Goal: Transaction & Acquisition: Purchase product/service

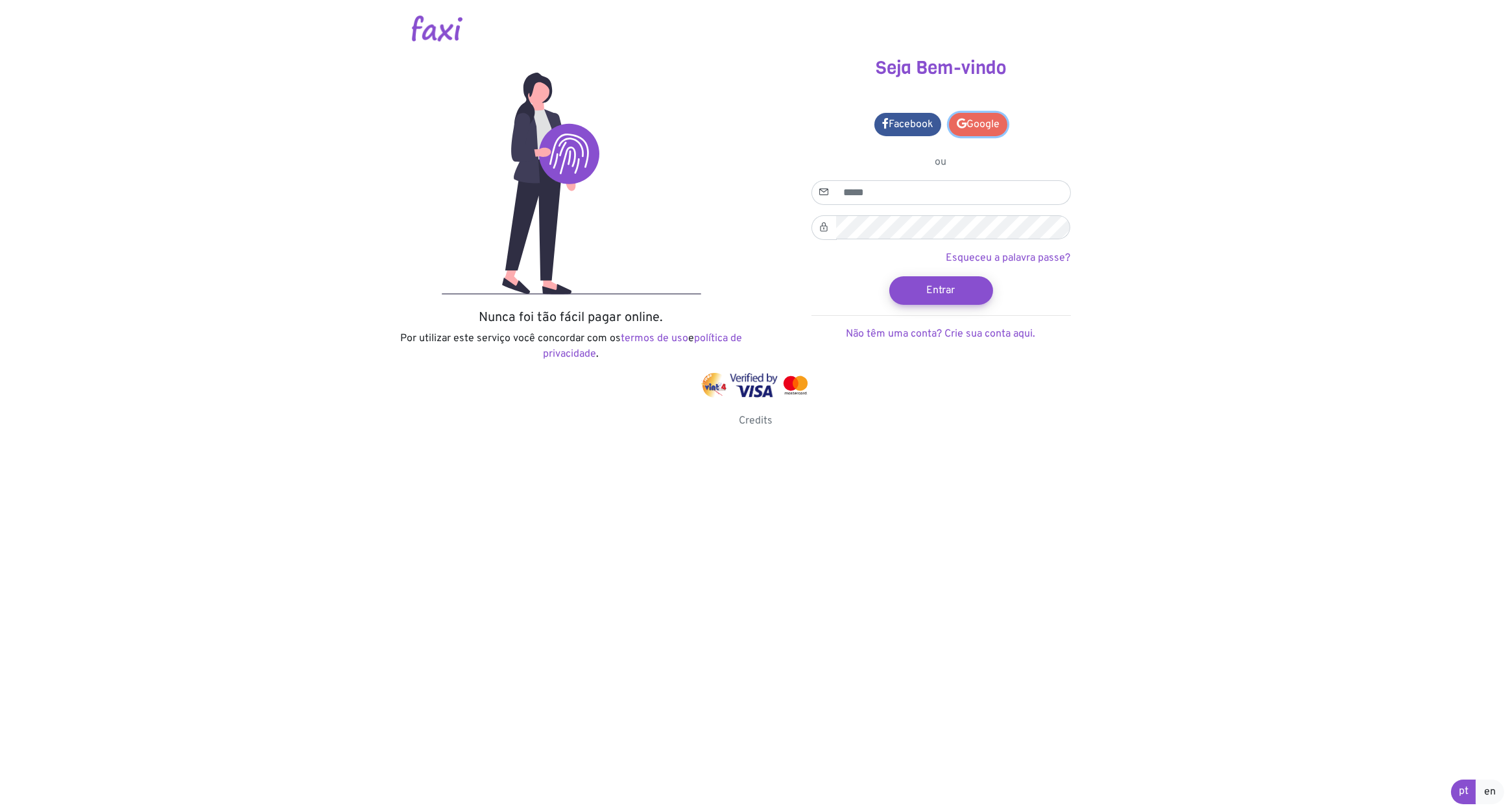
click at [984, 132] on link "Google" at bounding box center [978, 124] width 58 height 23
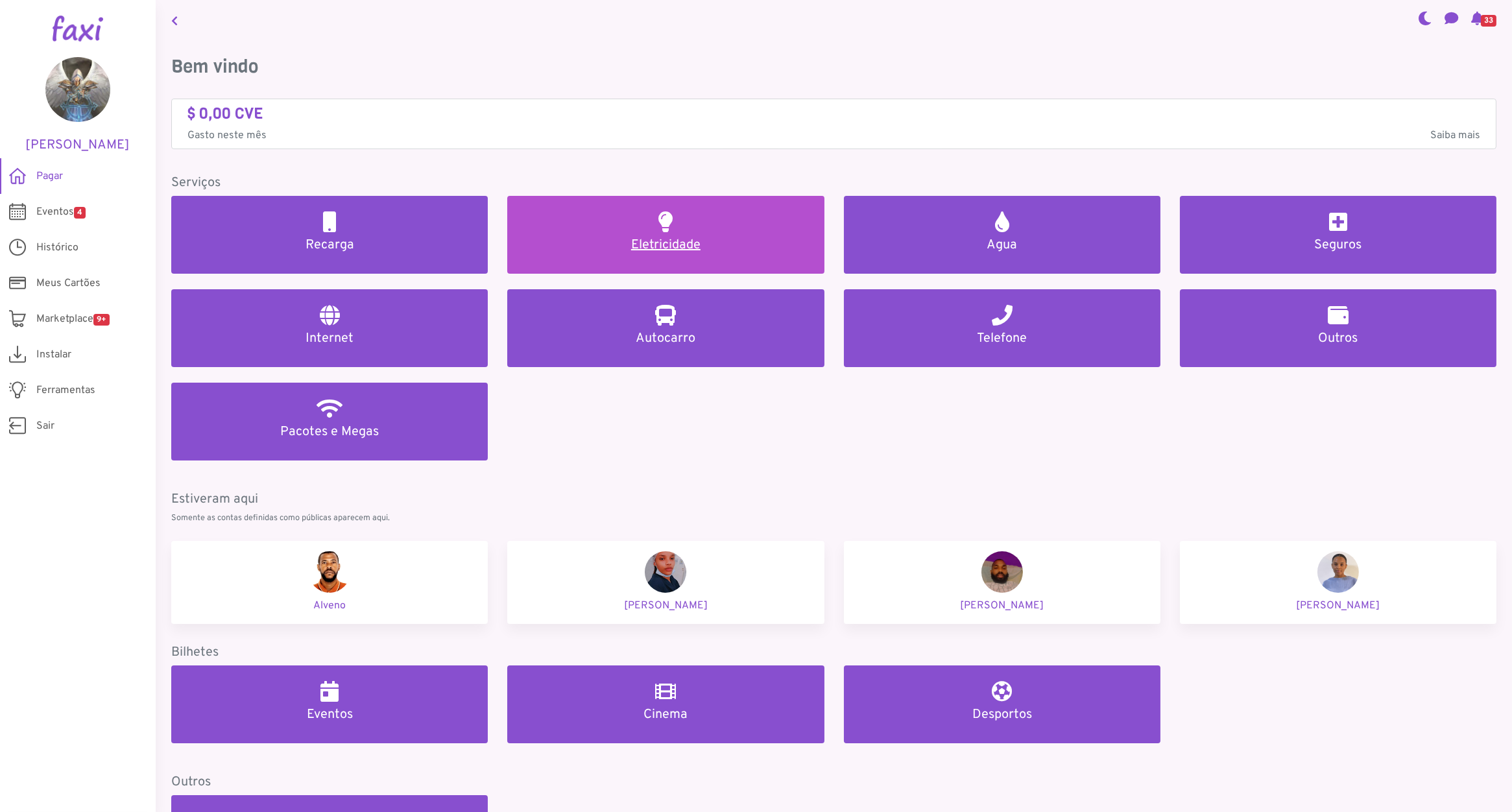
click at [666, 268] on link "Eletricidade" at bounding box center [665, 235] width 317 height 78
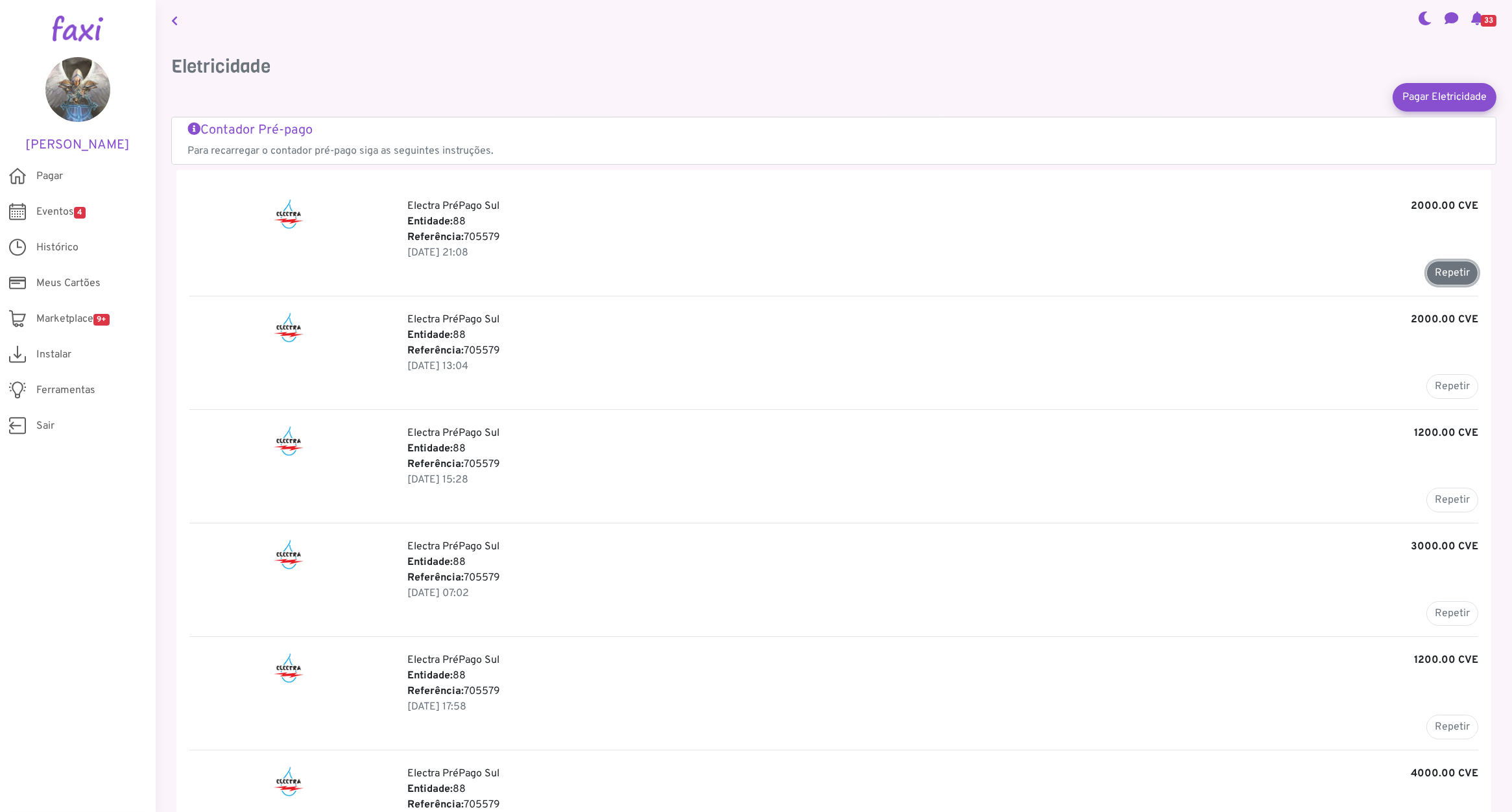
click at [1454, 278] on button "Repetir" at bounding box center [1452, 273] width 51 height 24
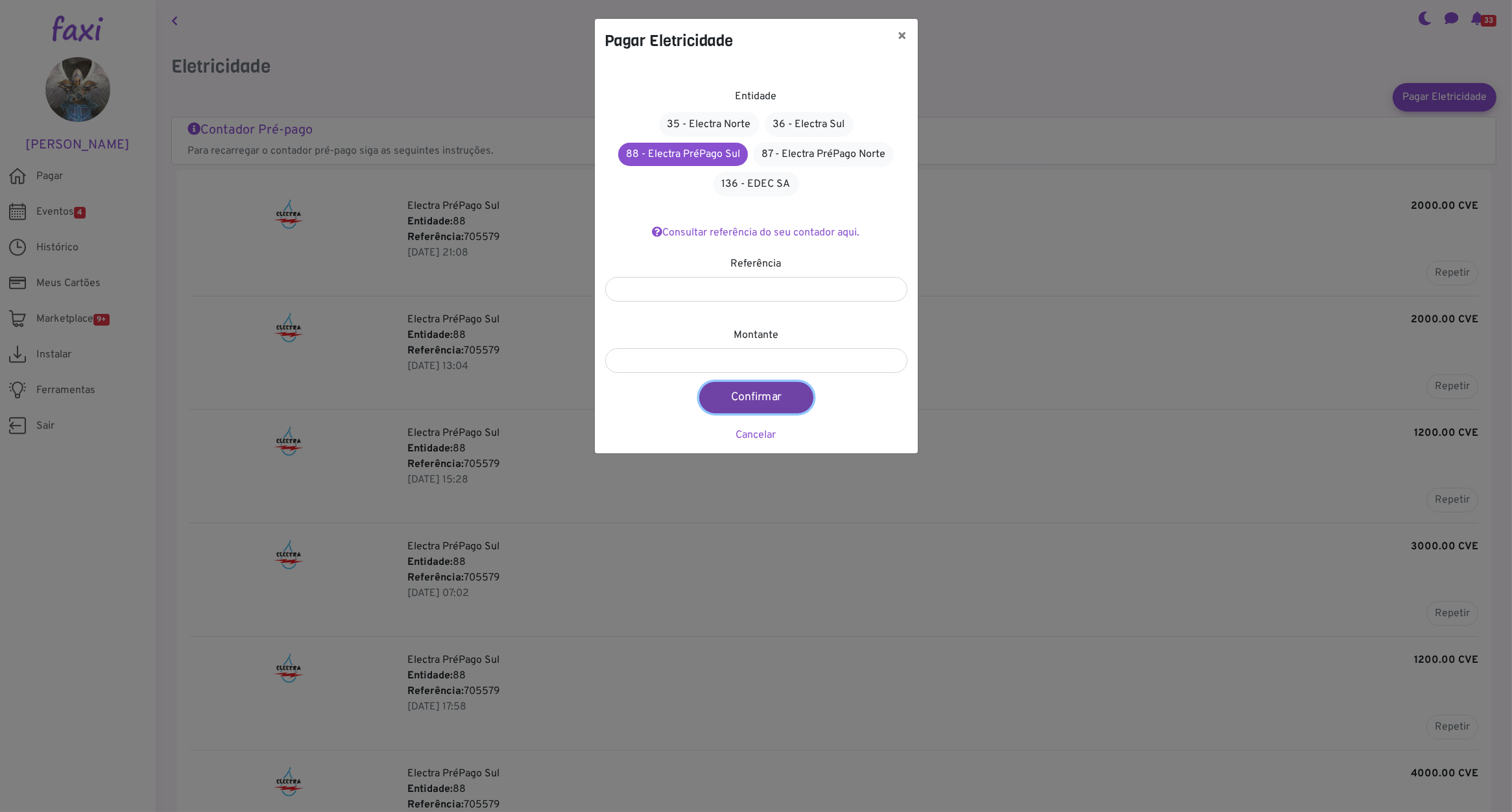
click at [759, 398] on button "Confirmar" at bounding box center [756, 397] width 115 height 31
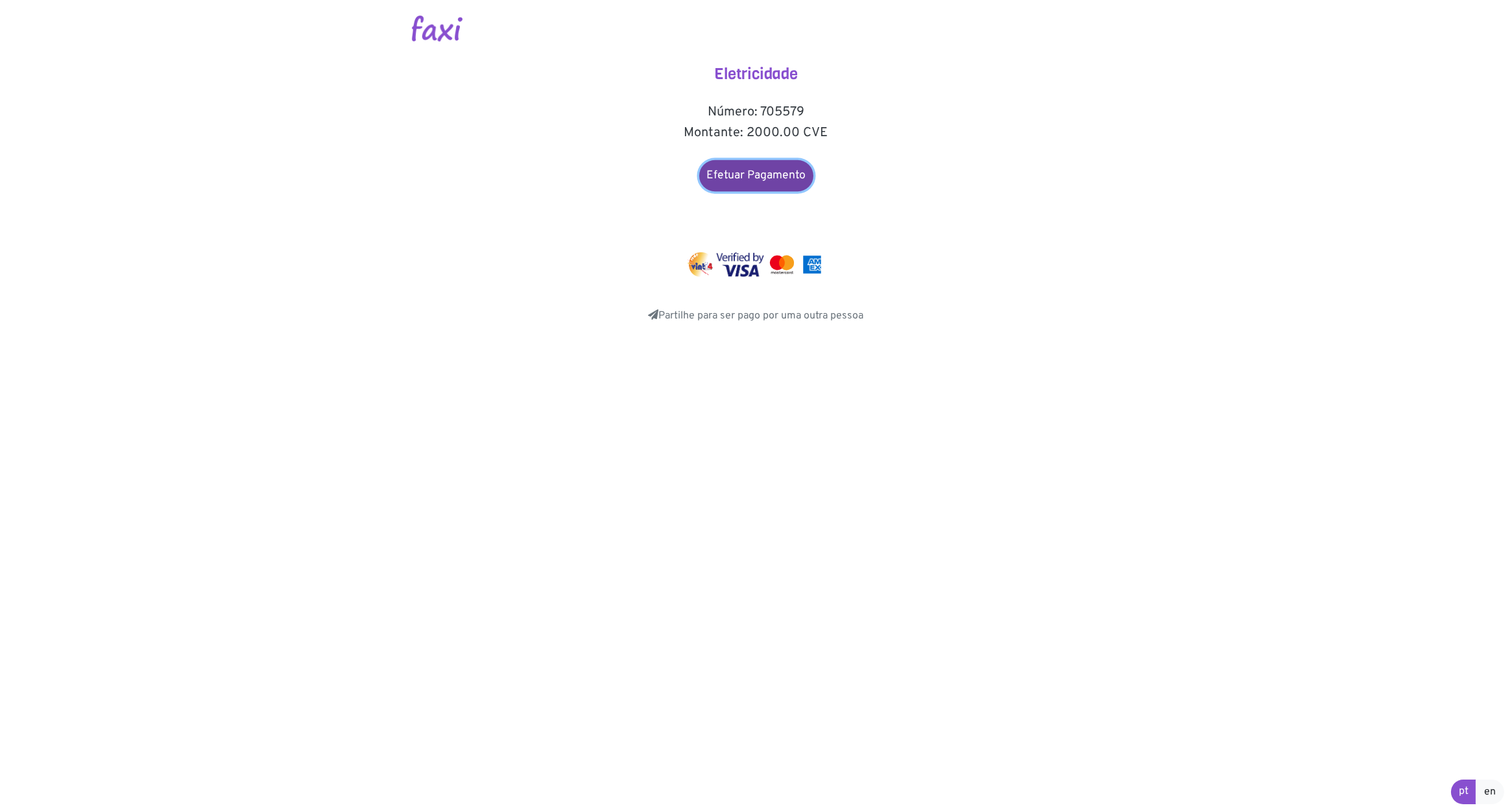
click at [756, 165] on link "Efetuar Pagamento" at bounding box center [756, 176] width 115 height 31
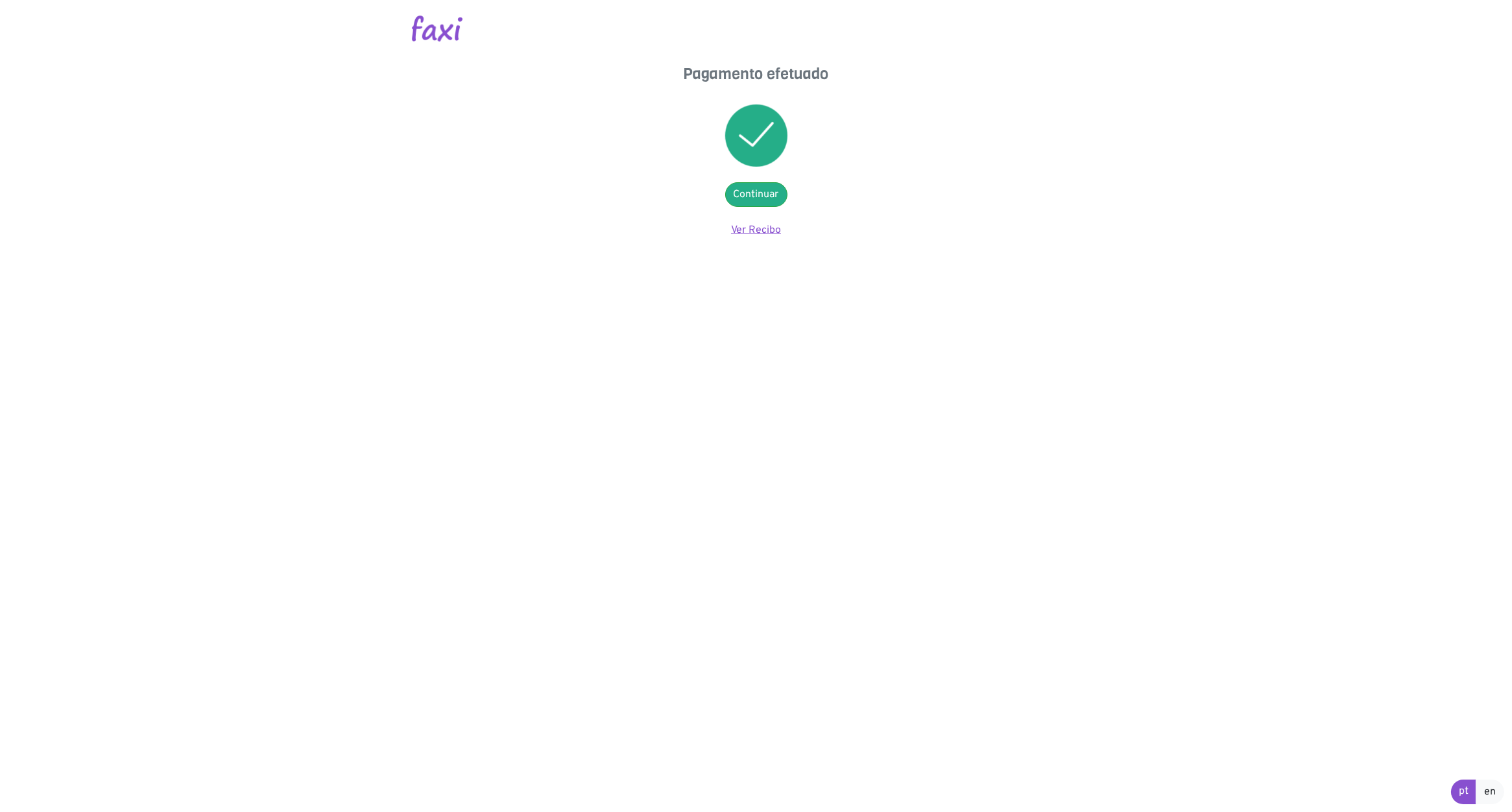
click at [761, 230] on link "Ver Recibo" at bounding box center [756, 229] width 50 height 13
